Goal: Transaction & Acquisition: Subscribe to service/newsletter

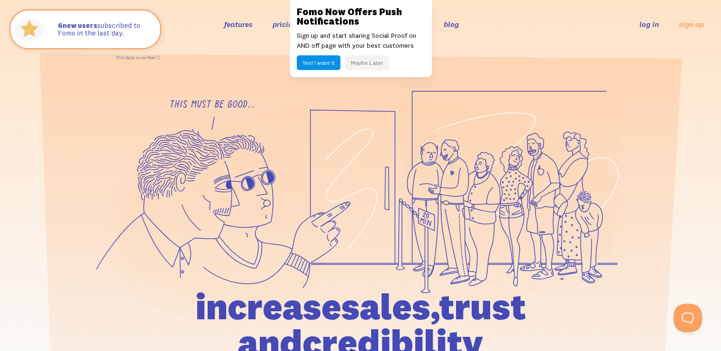
click at [364, 61] on button "Maybe Later" at bounding box center [367, 62] width 44 height 15
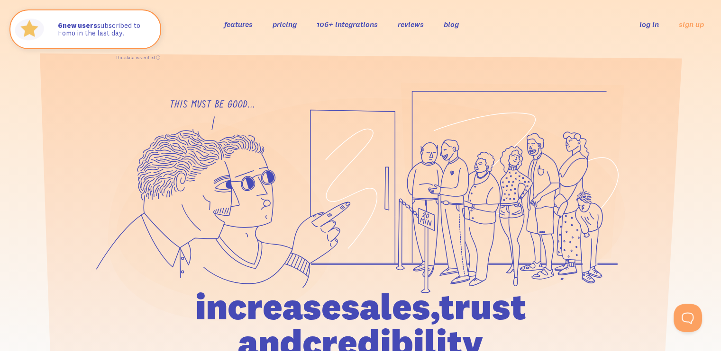
click at [290, 26] on link "pricing" at bounding box center [284, 23] width 24 height 9
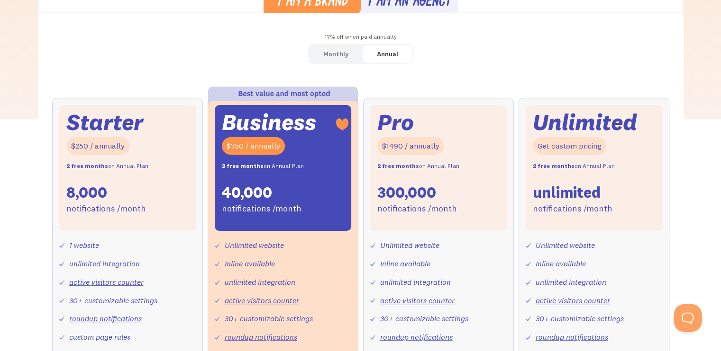
scroll to position [284, 0]
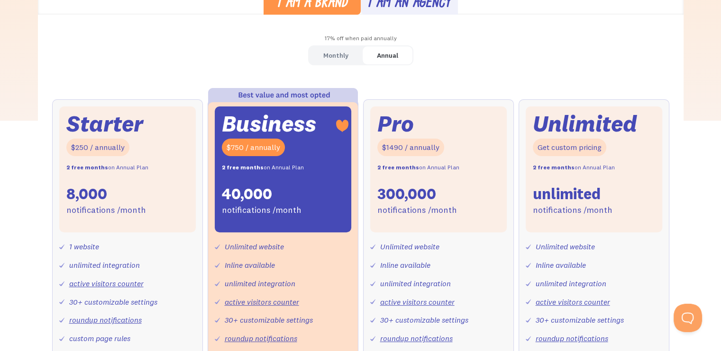
click at [319, 54] on link "Monthly" at bounding box center [336, 55] width 54 height 18
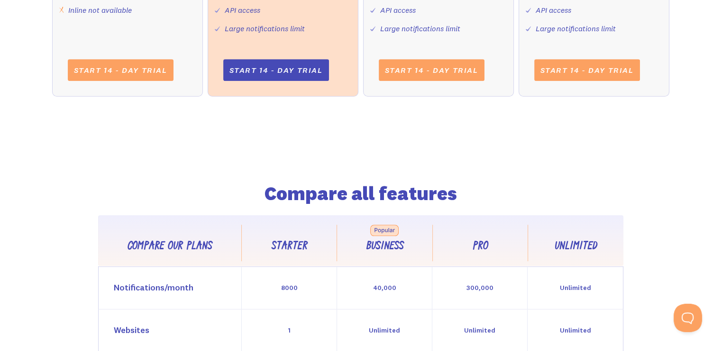
scroll to position [616, 0]
